Goal: Information Seeking & Learning: Learn about a topic

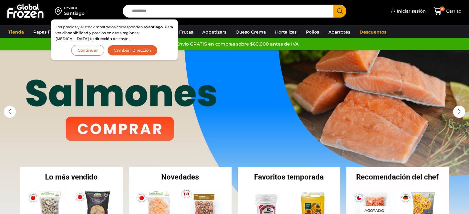
click at [131, 70] on link "1 / 3" at bounding box center [234, 142] width 469 height 185
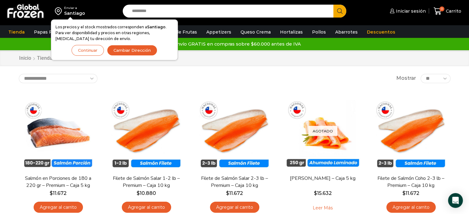
click at [310, 81] on div "**********" at bounding box center [235, 78] width 432 height 9
click at [79, 50] on button "Continuar" at bounding box center [88, 50] width 32 height 11
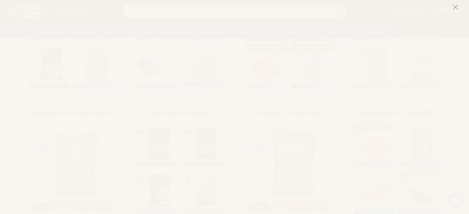
scroll to position [205, 0]
click at [456, 8] on icon at bounding box center [456, 8] width 6 height 6
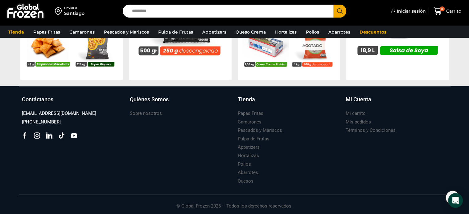
scroll to position [693, 0]
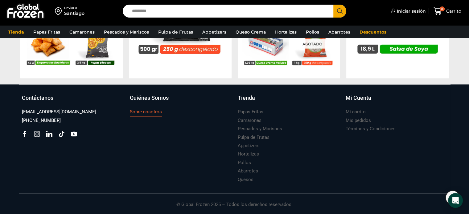
click at [152, 111] on h3 "Sobre nosotros" at bounding box center [146, 112] width 32 height 6
